Goal: Task Accomplishment & Management: Manage account settings

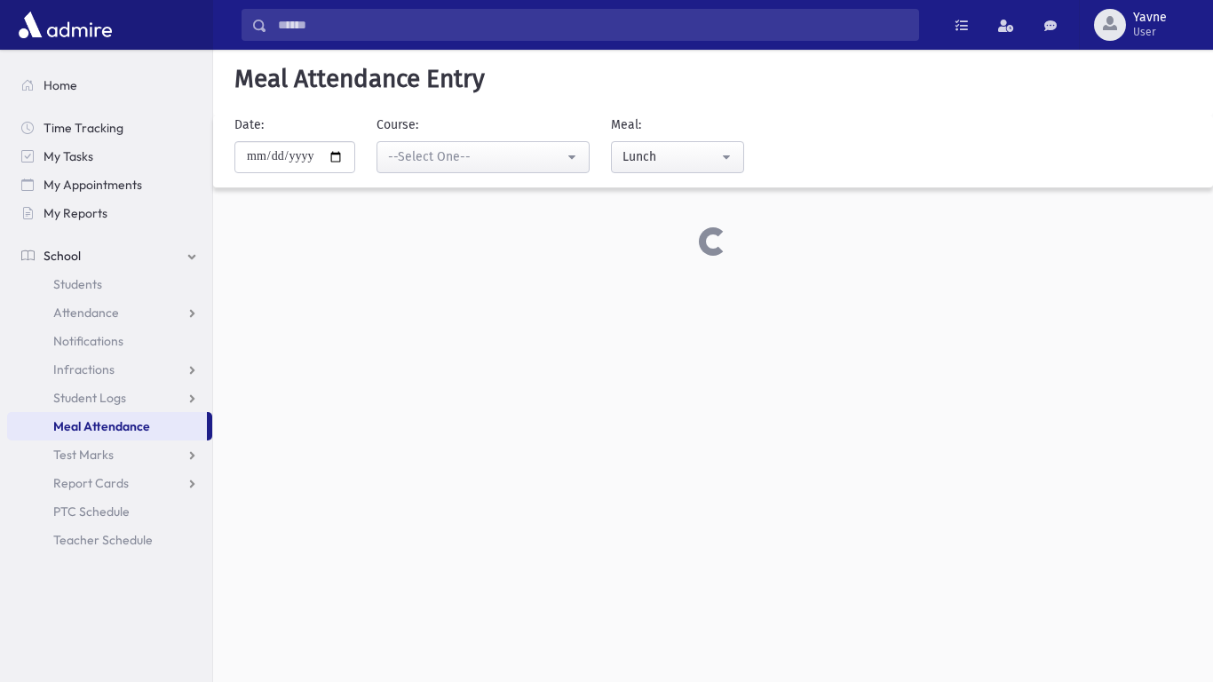
select select "*****"
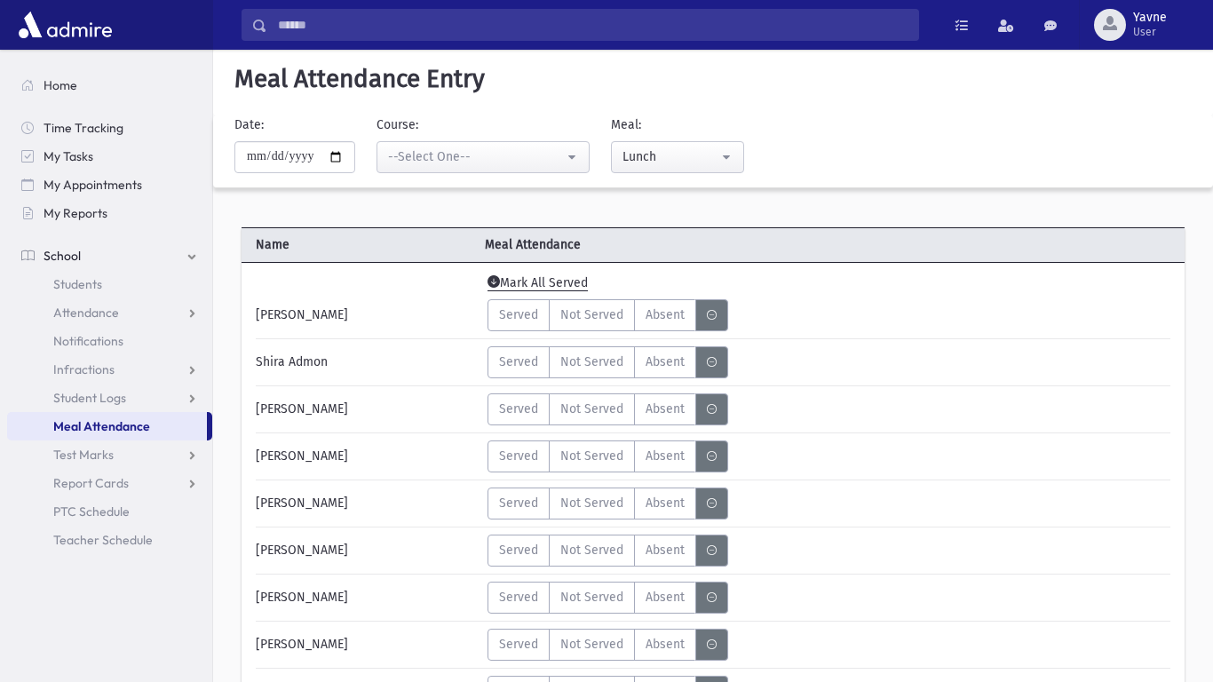
click at [31, 26] on img at bounding box center [65, 25] width 102 height 36
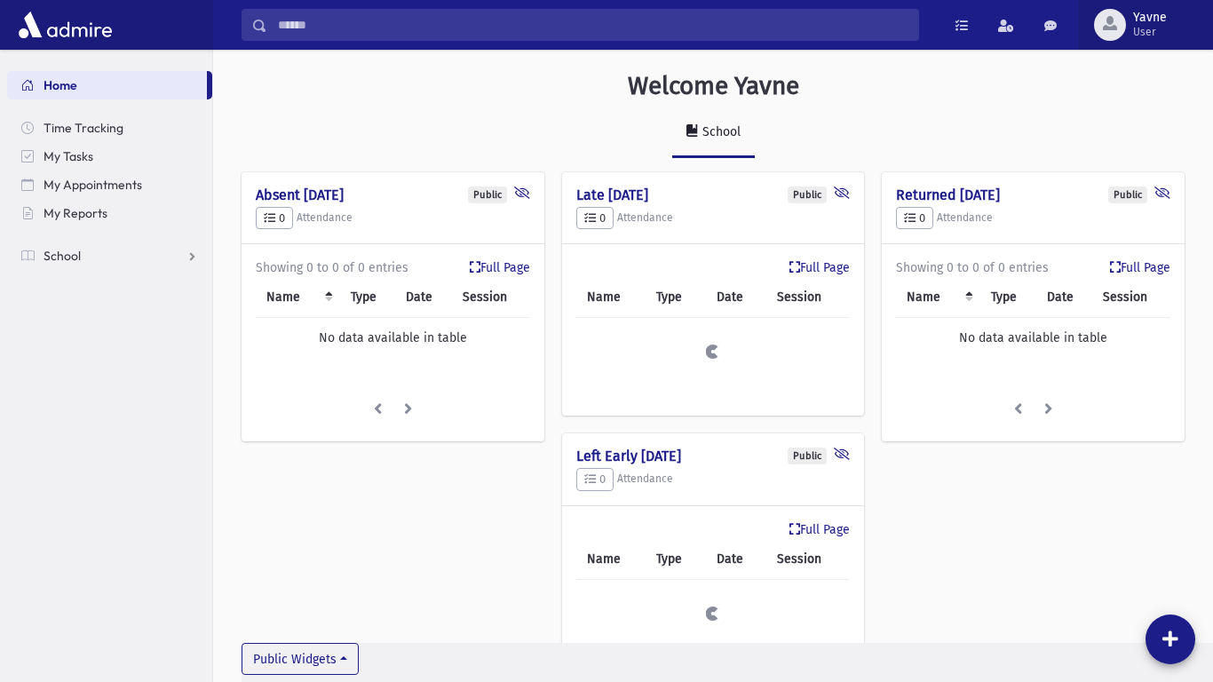
click at [1141, 11] on span "Yavne" at bounding box center [1150, 18] width 34 height 14
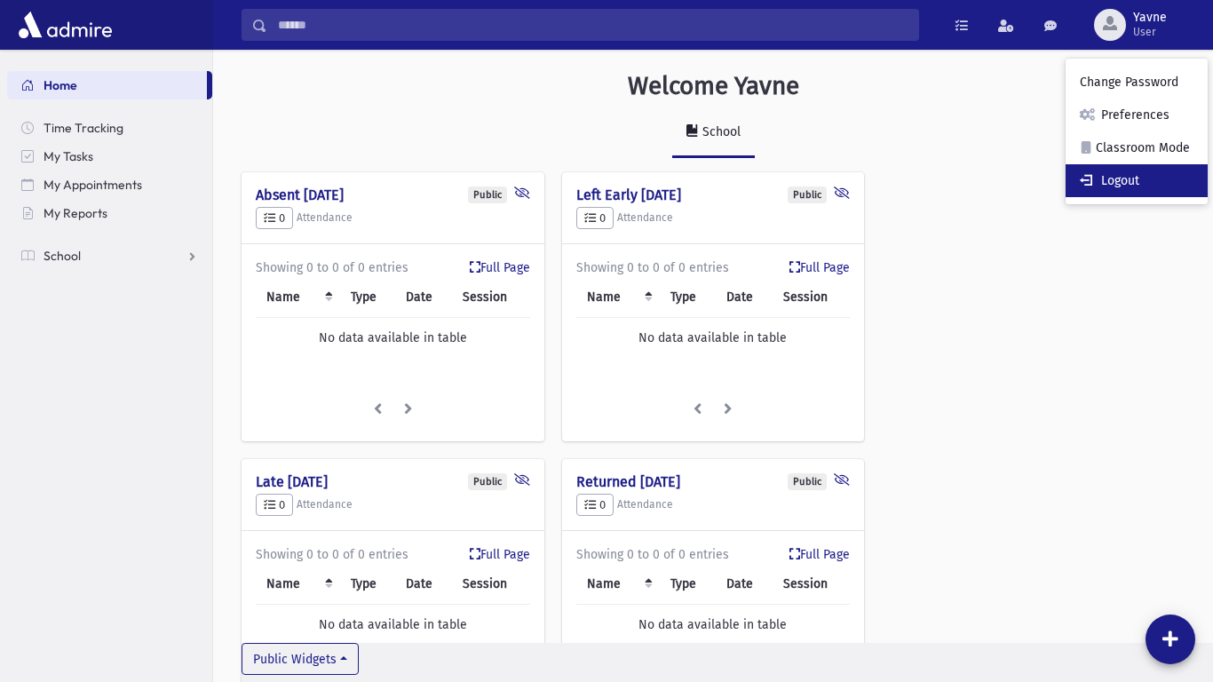
click at [1107, 180] on link "Logout" at bounding box center [1137, 180] width 142 height 33
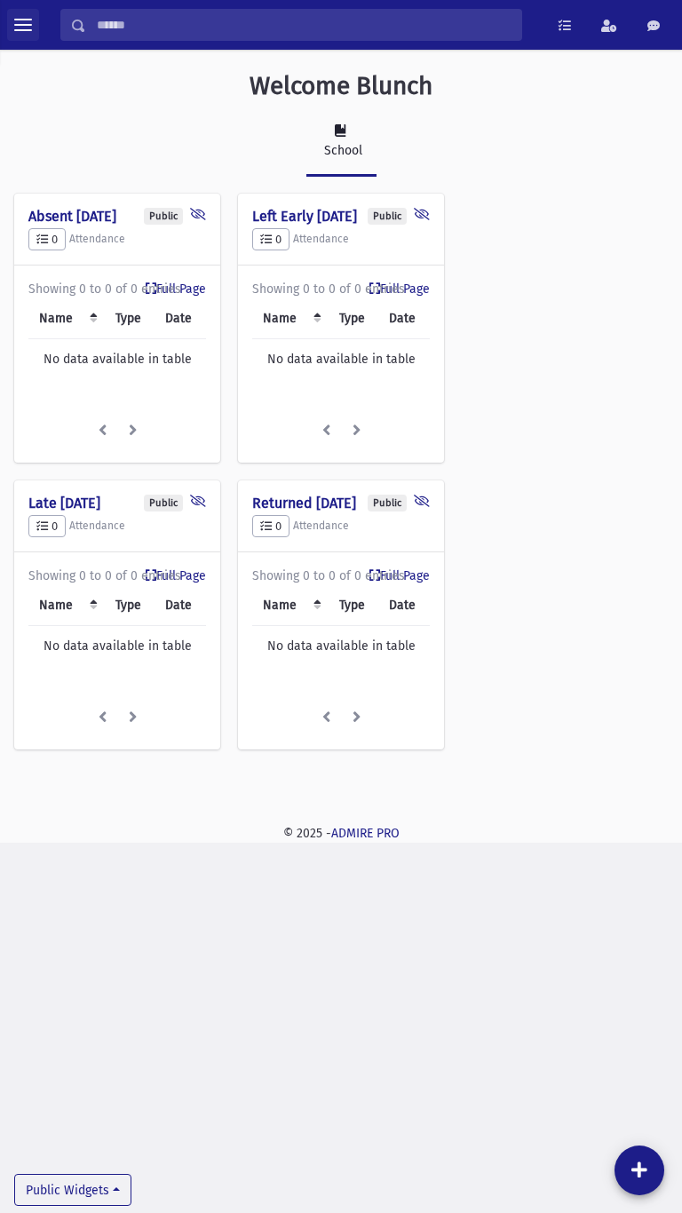
click at [23, 26] on span "toggle menu" at bounding box center [23, 25] width 18 height 2
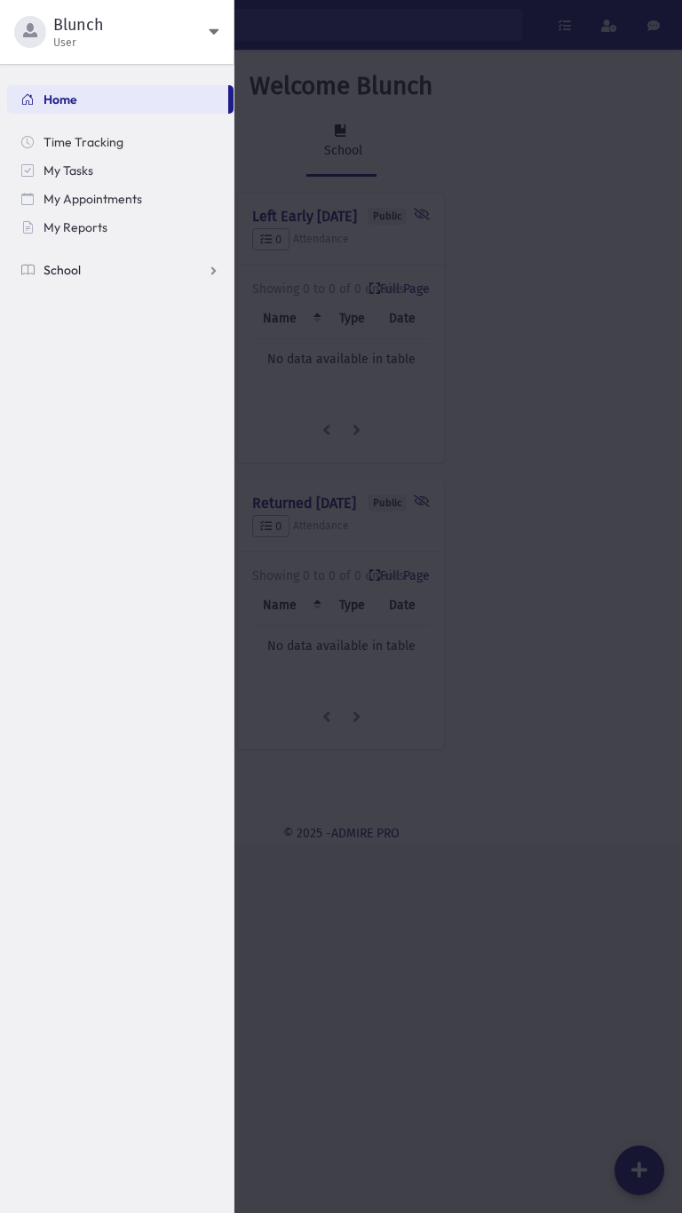
click at [44, 273] on span "School" at bounding box center [62, 270] width 37 height 16
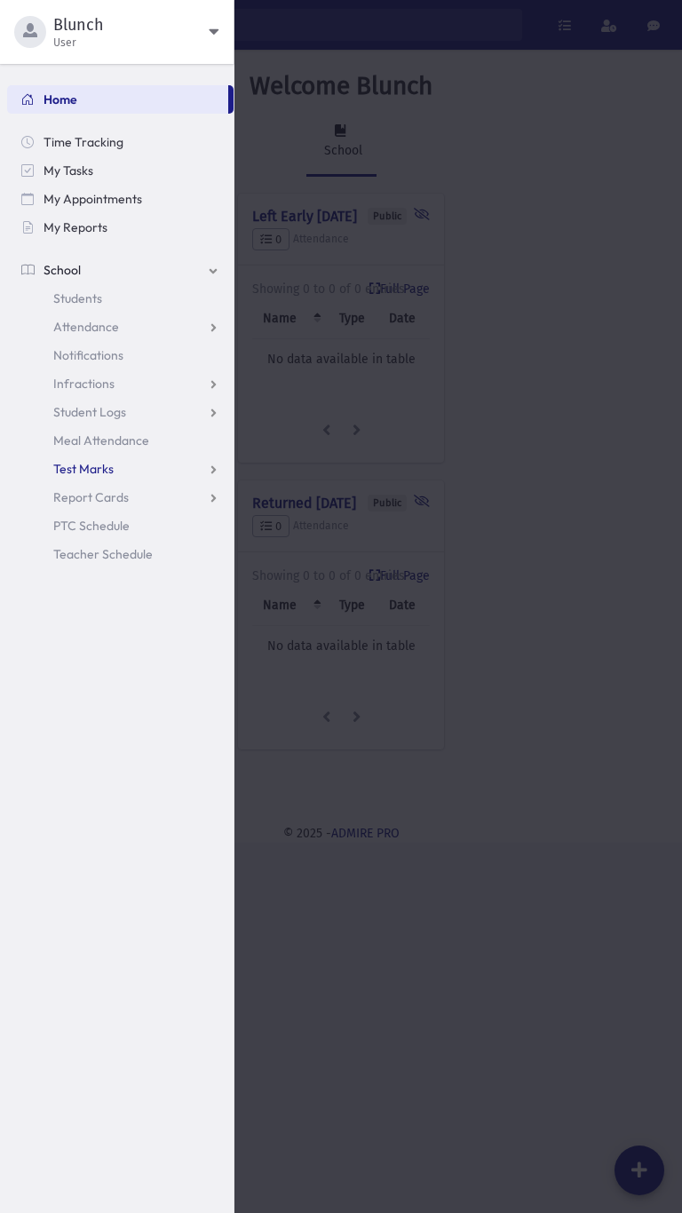
click at [64, 456] on link "Test Marks" at bounding box center [120, 469] width 227 height 28
click at [60, 35] on span "Blunch" at bounding box center [130, 24] width 155 height 21
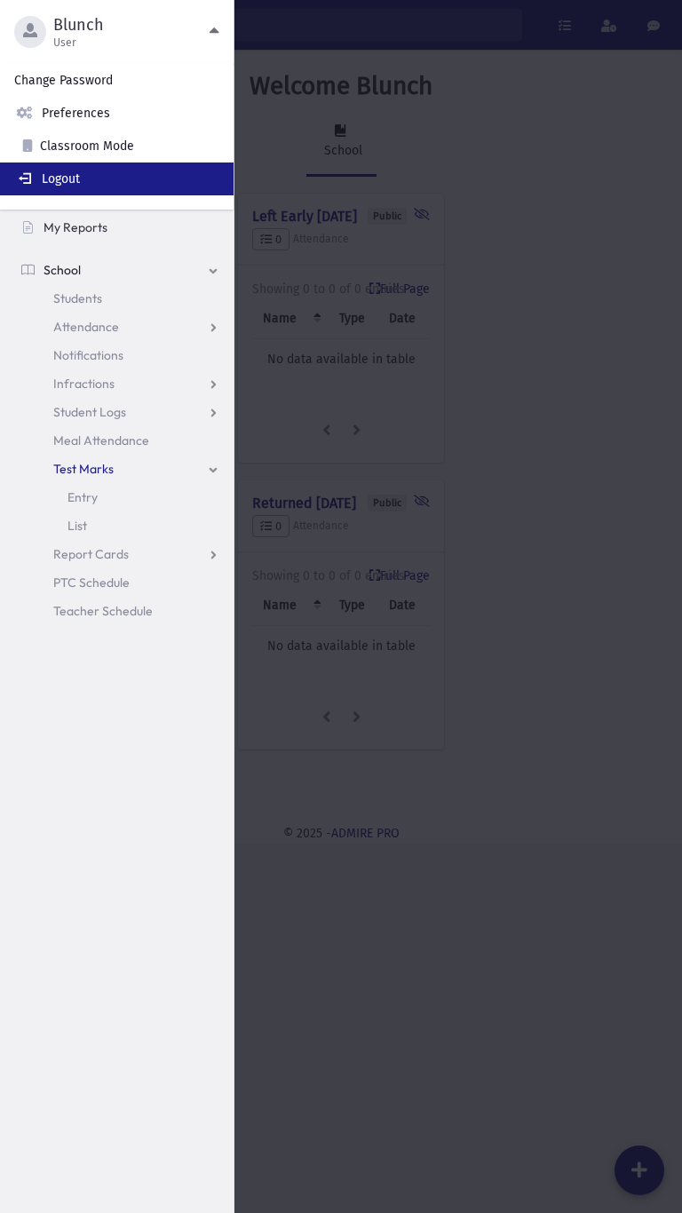
click at [60, 166] on link "Logout" at bounding box center [117, 179] width 234 height 33
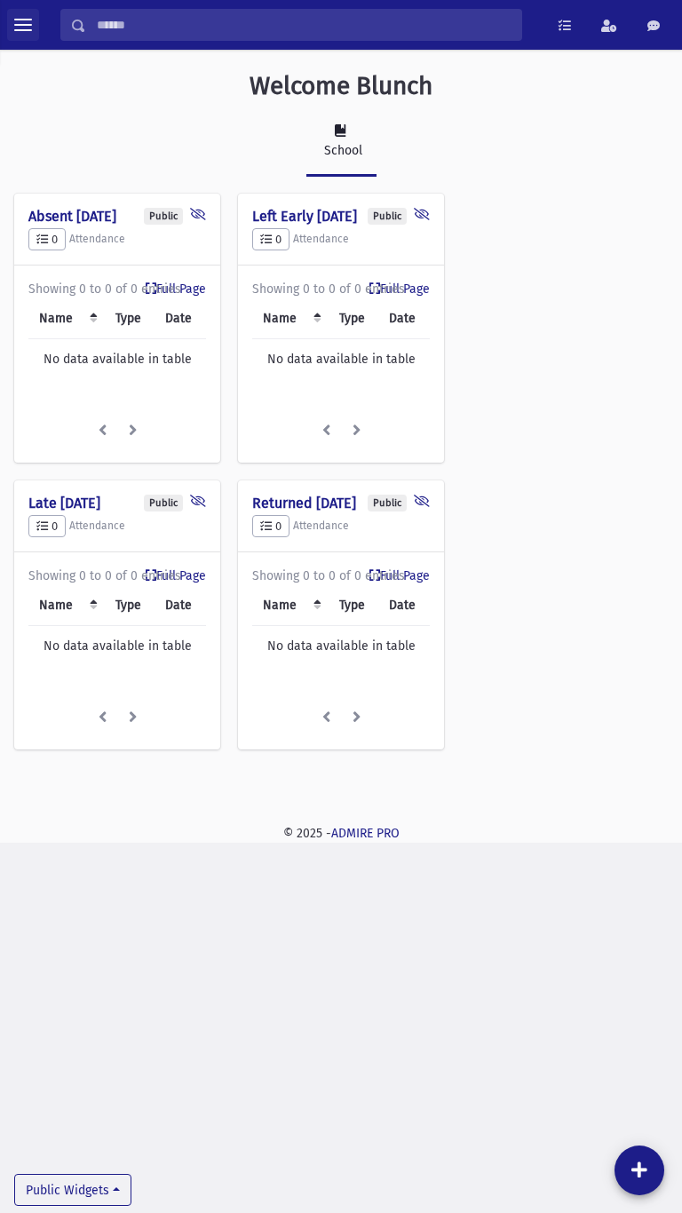
click at [25, 26] on span "toggle menu" at bounding box center [23, 25] width 18 height 2
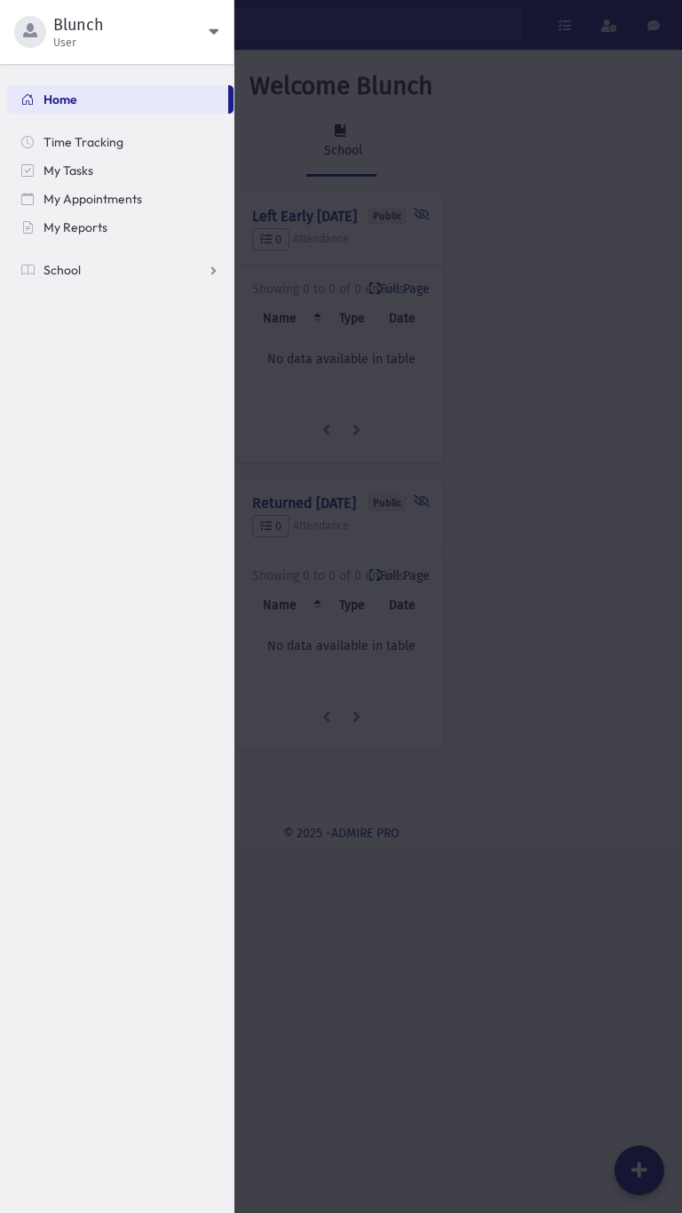
click at [204, 32] on span "Blunch" at bounding box center [130, 24] width 155 height 21
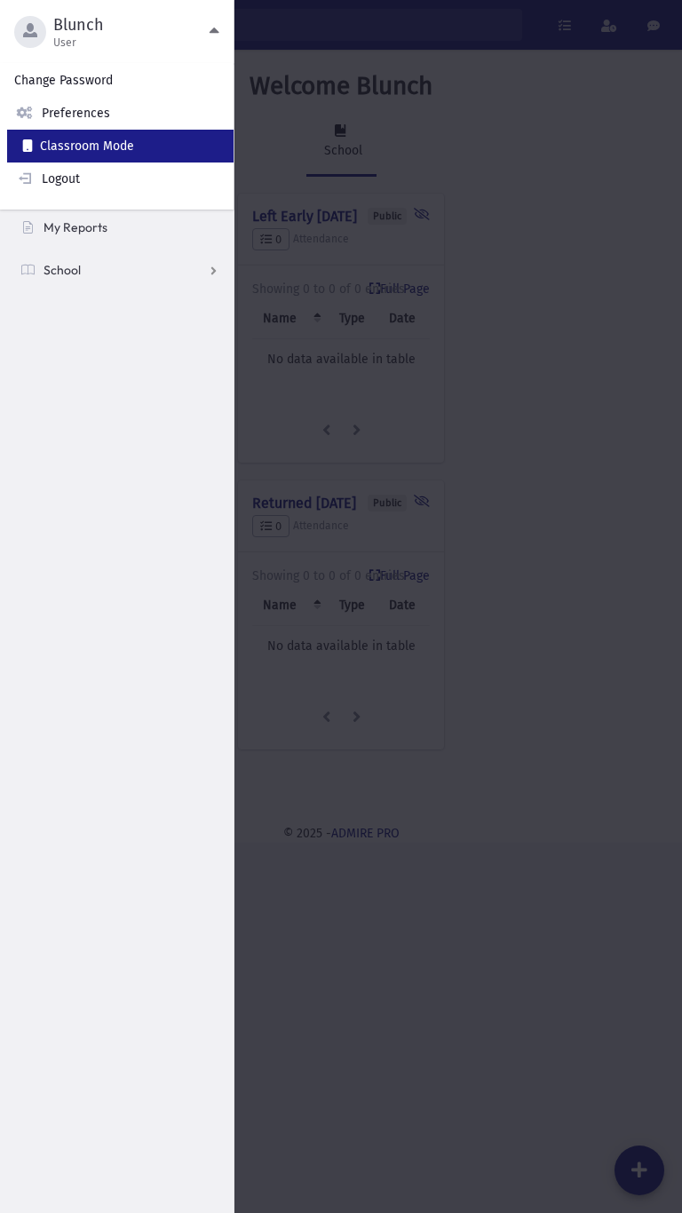
click at [125, 147] on link "Classroom Mode" at bounding box center [124, 146] width 234 height 33
